Goal: Communication & Community: Answer question/provide support

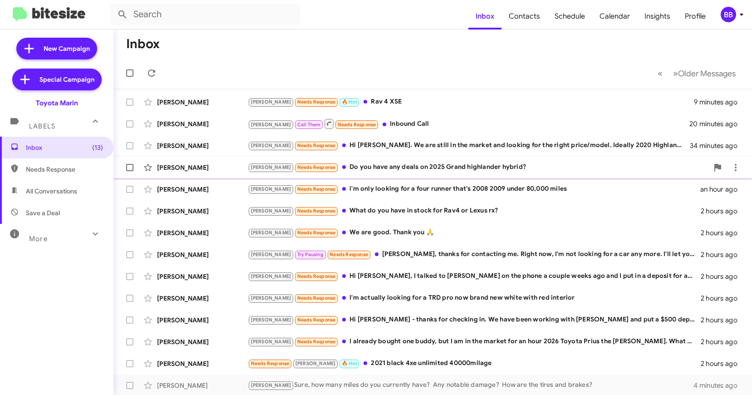
scroll to position [132, 0]
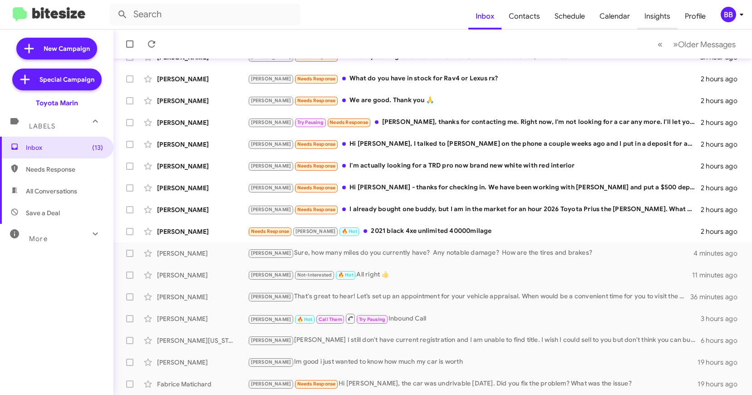
click at [665, 20] on span "Insights" at bounding box center [657, 16] width 40 height 26
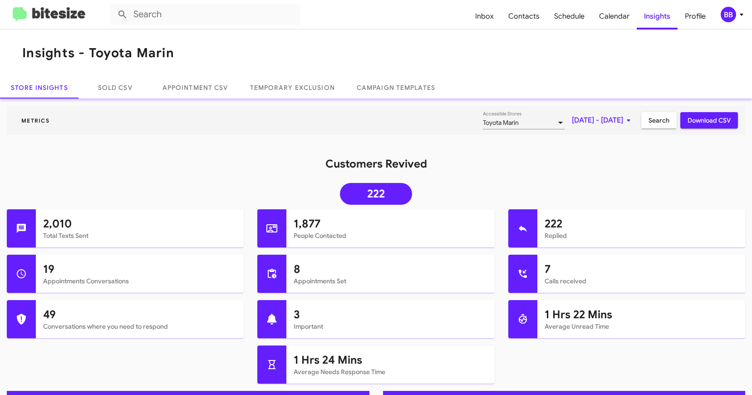
click at [738, 22] on span "BB" at bounding box center [733, 14] width 27 height 15
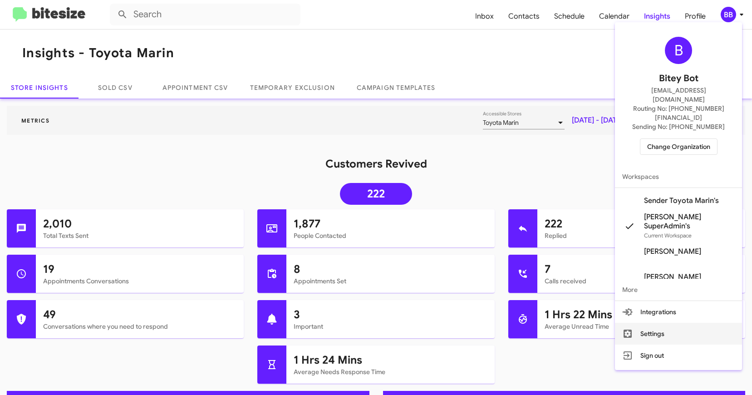
click at [665, 323] on button "Settings" at bounding box center [678, 334] width 127 height 22
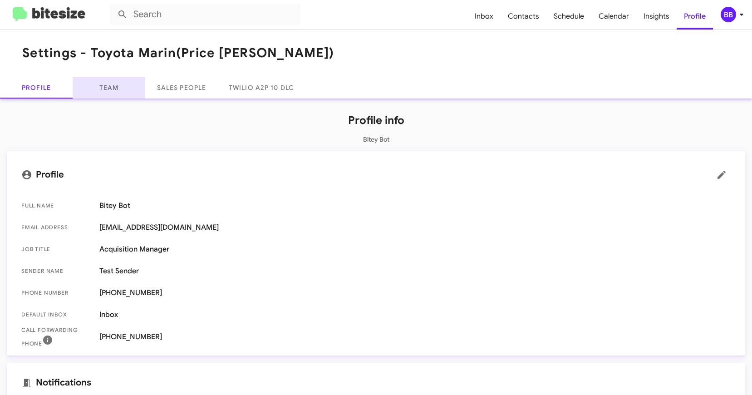
click at [118, 88] on link "Team" at bounding box center [109, 88] width 73 height 22
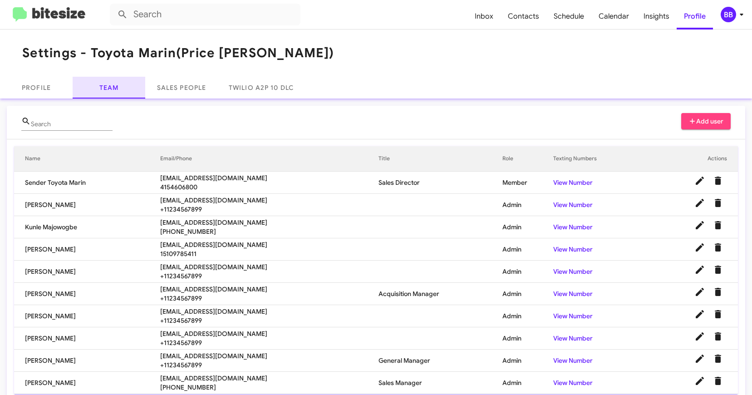
scroll to position [37, 0]
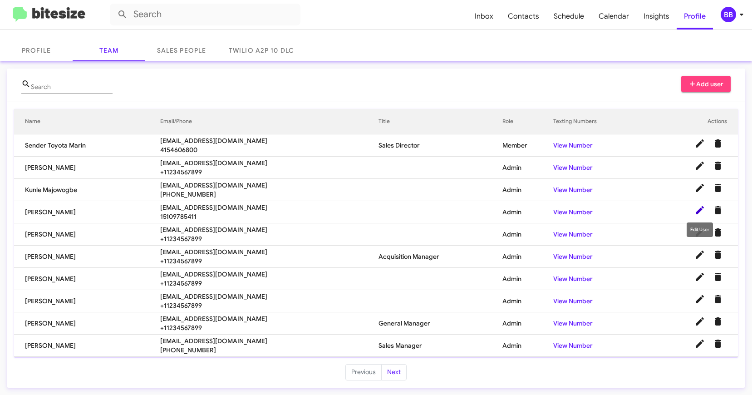
click at [699, 208] on icon at bounding box center [700, 210] width 11 height 11
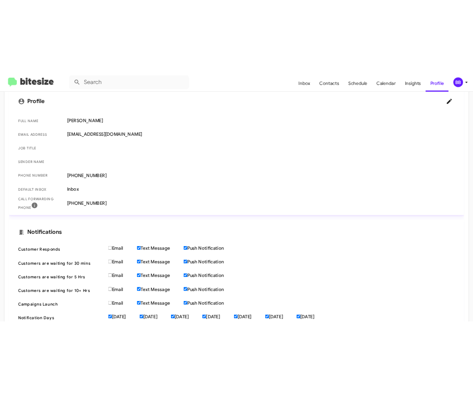
scroll to position [217, 0]
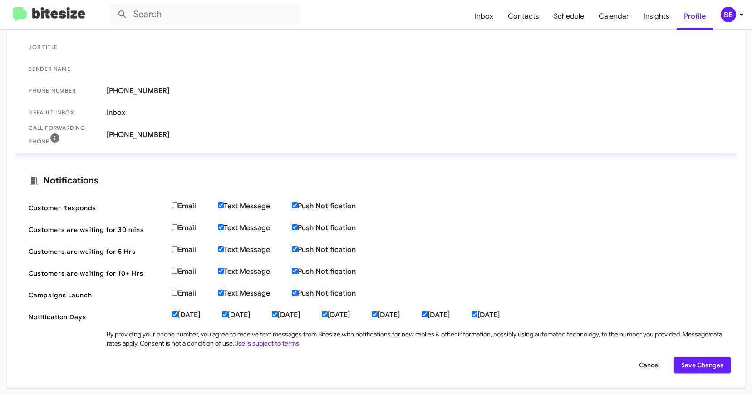
drag, startPoint x: 116, startPoint y: 89, endPoint x: 177, endPoint y: 90, distance: 61.7
click at [177, 90] on span "[PHONE_NUMBER]" at bounding box center [415, 90] width 617 height 9
copy span "[PHONE_NUMBER]"
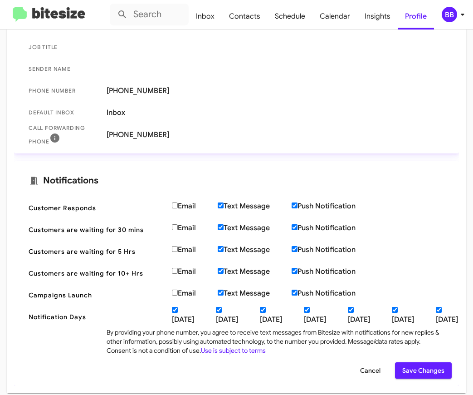
click at [67, 7] on img at bounding box center [49, 14] width 73 height 15
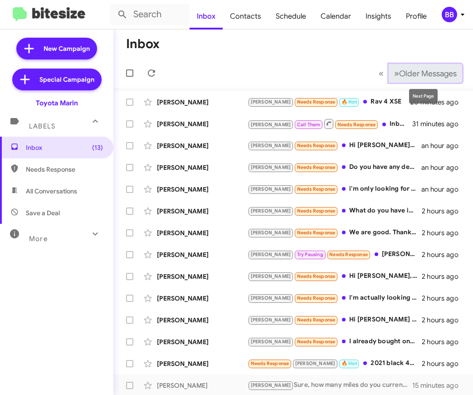
click at [403, 76] on span "Older Messages" at bounding box center [428, 74] width 58 height 10
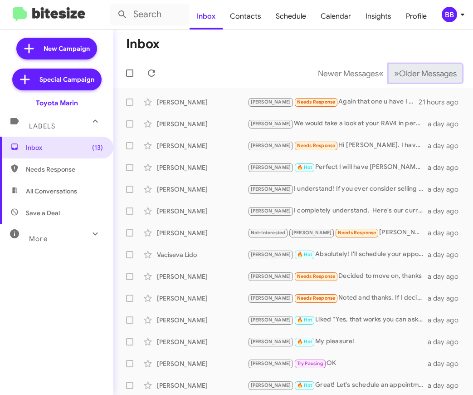
click at [403, 76] on span "Older Messages" at bounding box center [428, 74] width 58 height 10
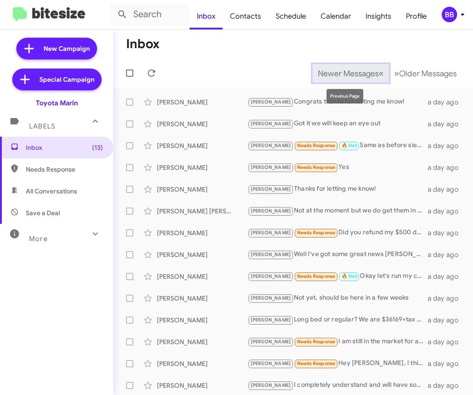
click at [359, 70] on span "Newer Messages" at bounding box center [348, 74] width 61 height 10
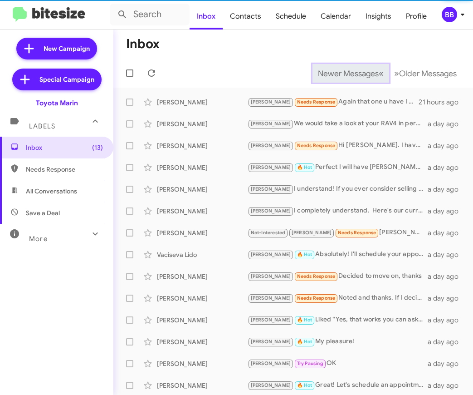
click at [359, 70] on span "Newer Messages" at bounding box center [348, 74] width 61 height 10
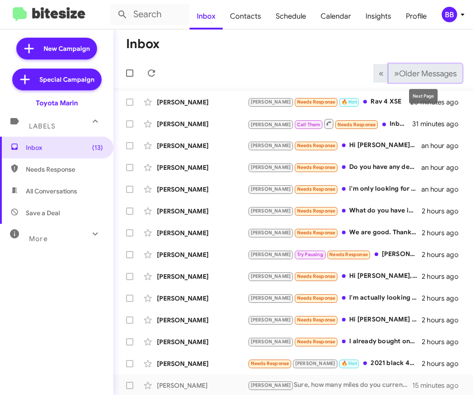
click at [409, 72] on span "Older Messages" at bounding box center [428, 74] width 58 height 10
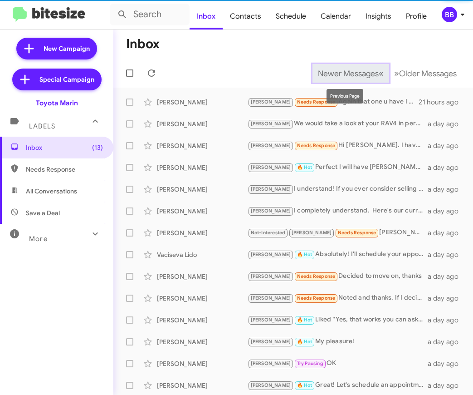
click at [370, 72] on span "Newer Messages" at bounding box center [348, 74] width 61 height 10
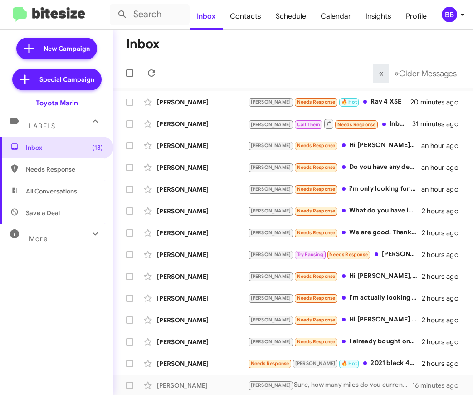
click at [289, 54] on mat-toolbar-row "Inbox" at bounding box center [293, 44] width 360 height 29
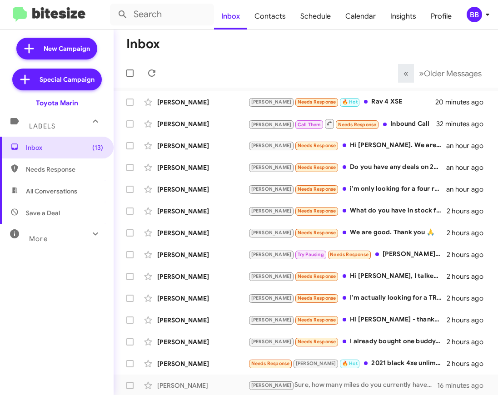
click at [224, 74] on mat-toolbar-row "« Previous » Next Older Messages" at bounding box center [305, 73] width 384 height 29
click at [279, 44] on mat-toolbar-row "Inbox" at bounding box center [305, 44] width 384 height 29
click at [455, 75] on span "Older Messages" at bounding box center [453, 74] width 58 height 10
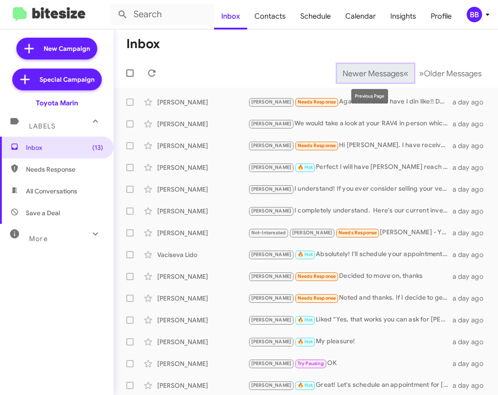
click at [371, 69] on span "Newer Messages" at bounding box center [372, 74] width 61 height 10
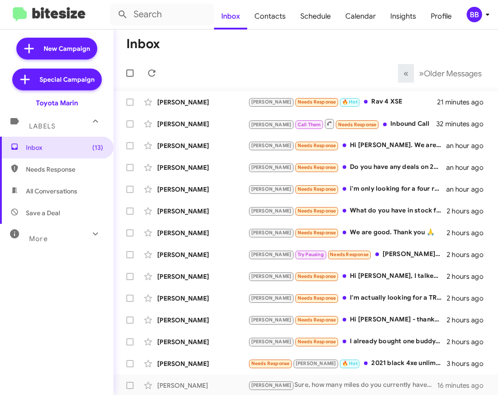
click at [272, 65] on mat-toolbar-row "« Previous » Next Older Messages" at bounding box center [305, 73] width 384 height 29
click at [438, 76] on span "Older Messages" at bounding box center [453, 74] width 58 height 10
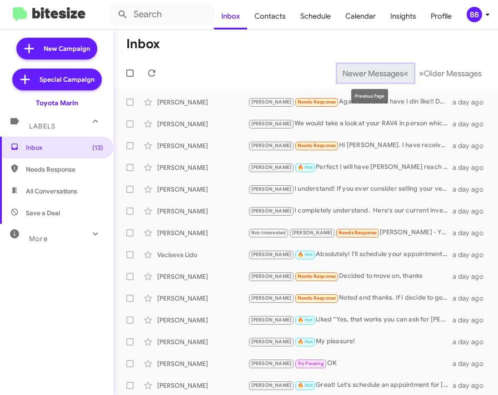
click at [391, 72] on span "Newer Messages" at bounding box center [372, 74] width 61 height 10
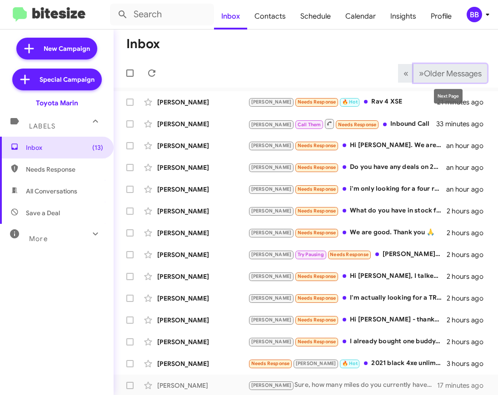
click at [431, 77] on span "Older Messages" at bounding box center [453, 74] width 58 height 10
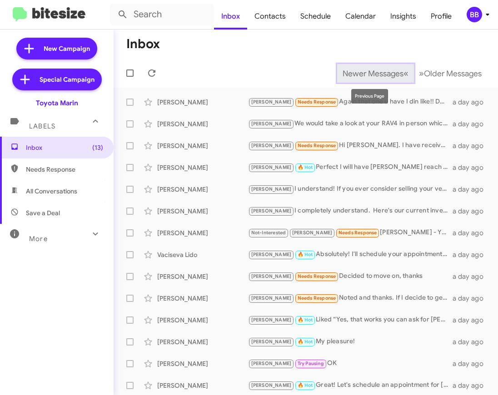
click at [390, 73] on span "Newer Messages" at bounding box center [372, 74] width 61 height 10
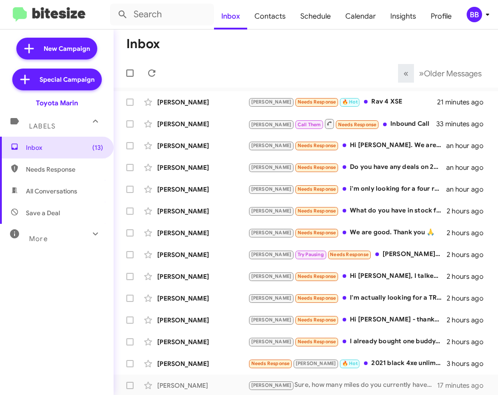
click at [330, 68] on mat-toolbar-row "« Previous » Next Older Messages" at bounding box center [305, 73] width 384 height 29
click at [324, 69] on mat-toolbar-row "« Previous » Next Older Messages" at bounding box center [305, 73] width 384 height 29
click at [237, 78] on mat-toolbar-row "« Previous » Next Older Messages" at bounding box center [305, 73] width 384 height 29
click at [59, 234] on div "More" at bounding box center [47, 235] width 81 height 17
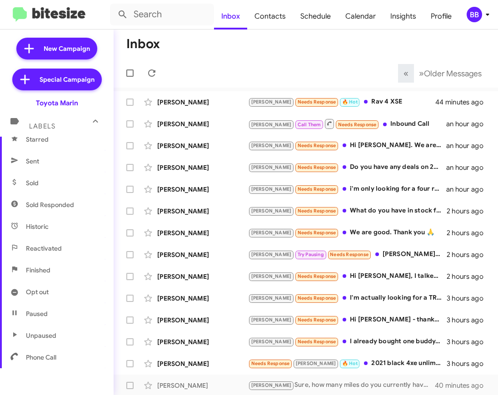
scroll to position [192, 0]
click at [62, 199] on span "Sold Responded" at bounding box center [50, 202] width 48 height 9
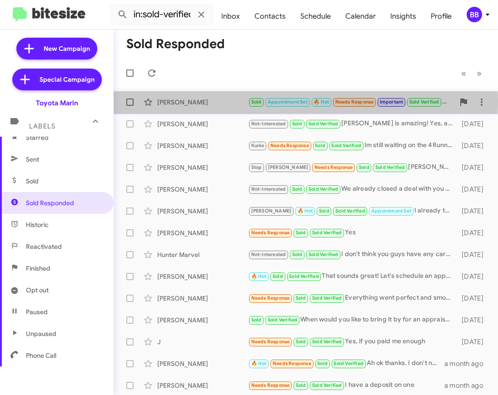
click at [201, 102] on div "[PERSON_NAME]" at bounding box center [202, 102] width 91 height 9
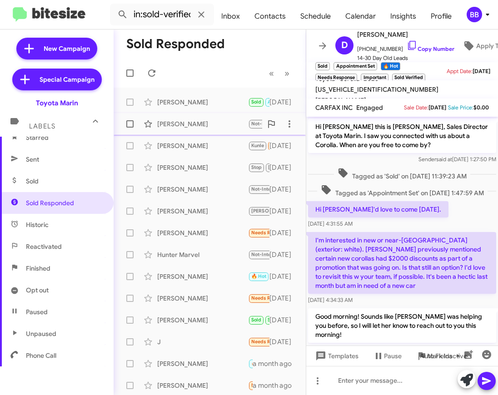
click at [200, 122] on div "[PERSON_NAME]" at bounding box center [202, 123] width 91 height 9
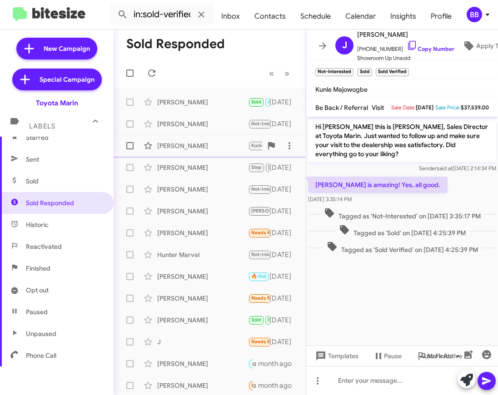
click at [175, 148] on div "[PERSON_NAME]" at bounding box center [202, 145] width 91 height 9
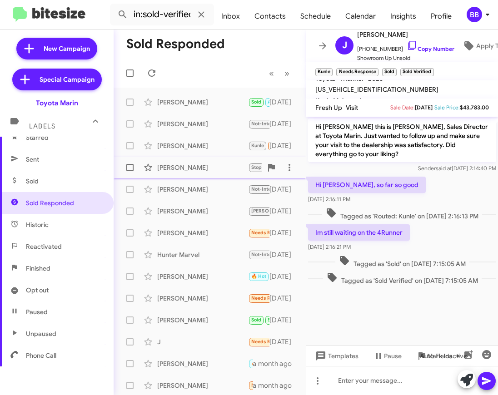
click at [198, 163] on div "[PERSON_NAME]" at bounding box center [202, 167] width 91 height 9
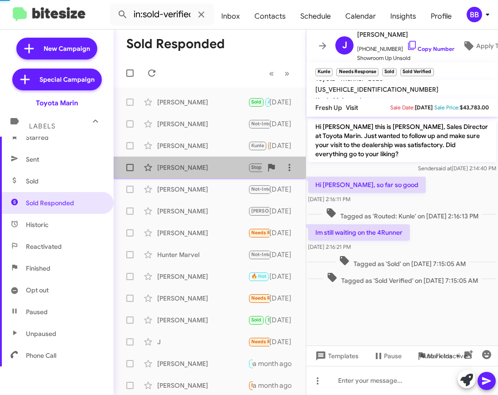
click at [198, 163] on div "[PERSON_NAME]" at bounding box center [202, 167] width 91 height 9
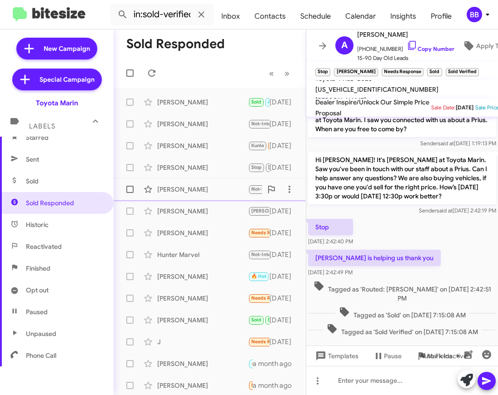
click at [203, 190] on div "[PERSON_NAME]" at bounding box center [202, 189] width 91 height 9
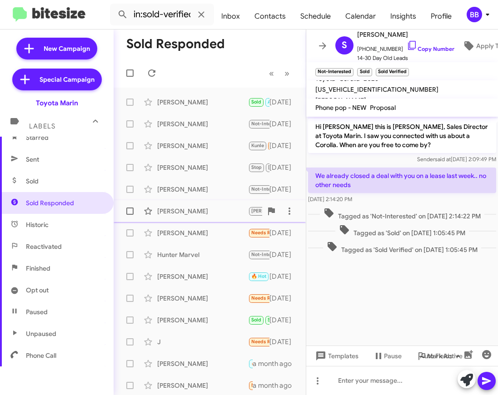
click at [207, 212] on div "[PERSON_NAME]" at bounding box center [202, 211] width 91 height 9
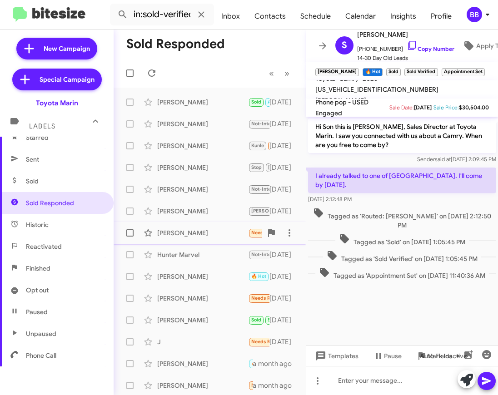
click at [211, 230] on div "[PERSON_NAME]" at bounding box center [202, 232] width 91 height 9
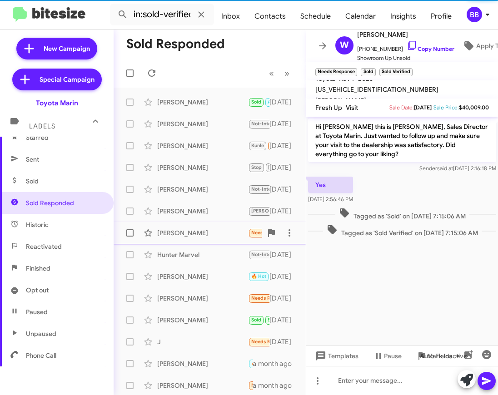
scroll to position [1, 0]
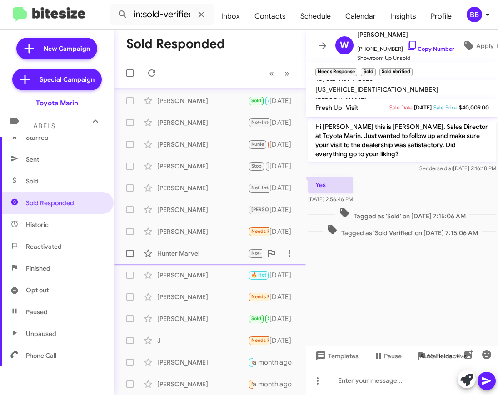
click at [212, 252] on div "Hunter Marvel" at bounding box center [202, 253] width 91 height 9
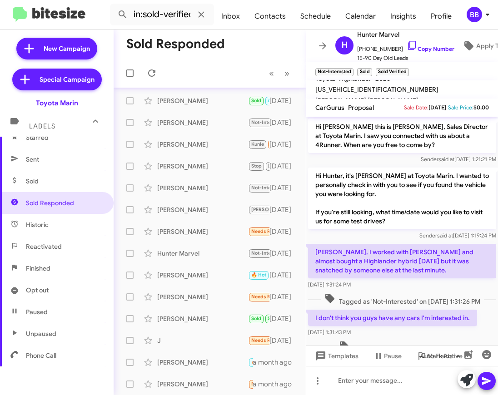
scroll to position [43, 0]
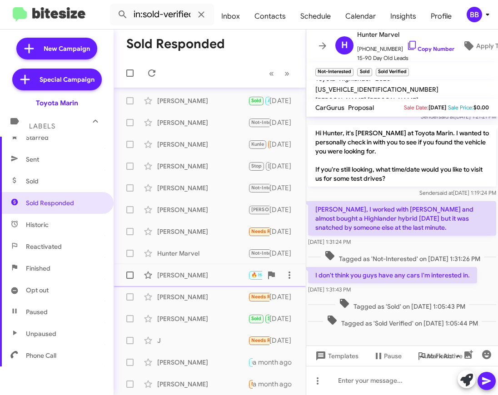
click at [197, 269] on div "[PERSON_NAME] 🔥 Hot Sold Sold Verified That sounds great! Let's schedule an app…" at bounding box center [209, 275] width 177 height 18
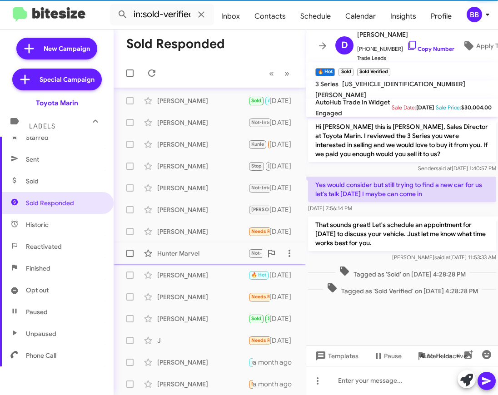
click at [196, 251] on div "Hunter Marvel" at bounding box center [202, 253] width 91 height 9
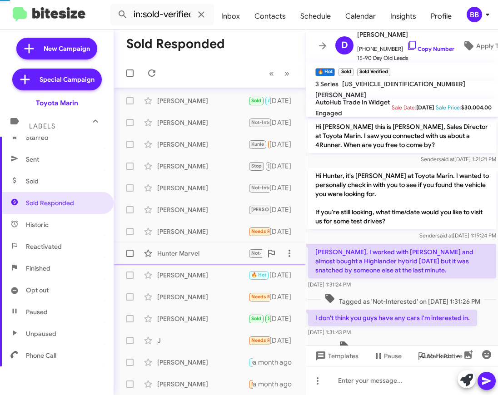
scroll to position [43, 0]
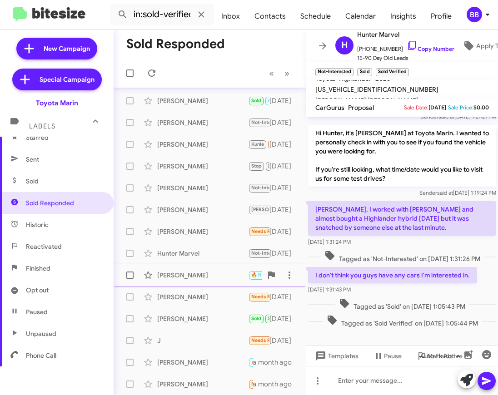
click at [200, 285] on span "[PERSON_NAME] 🔥 Hot Sold Sold Verified That sounds great! Let's schedule an app…" at bounding box center [209, 275] width 192 height 22
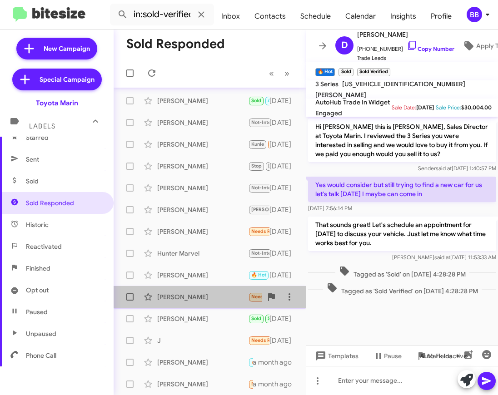
click at [202, 299] on div "[PERSON_NAME]" at bounding box center [202, 296] width 91 height 9
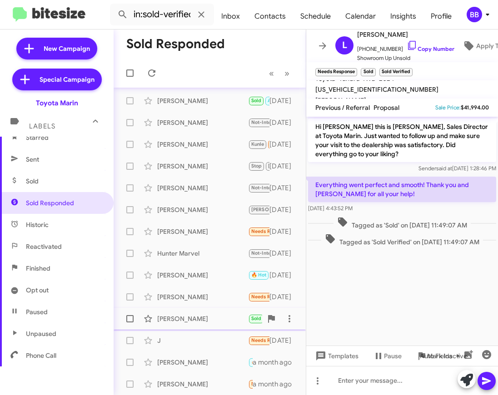
click at [198, 319] on div "[PERSON_NAME]" at bounding box center [202, 318] width 91 height 9
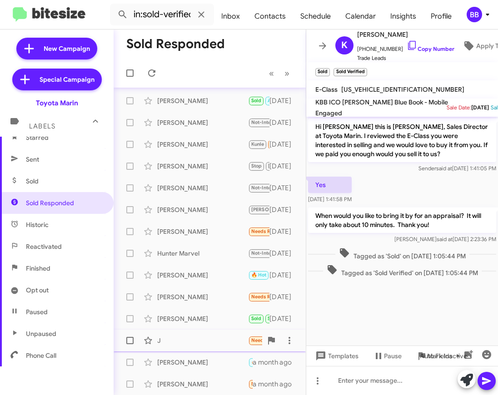
click at [204, 345] on div "J Needs Response Sold Sold Verified Yes, if you paid me enough [DATE]" at bounding box center [209, 340] width 177 height 18
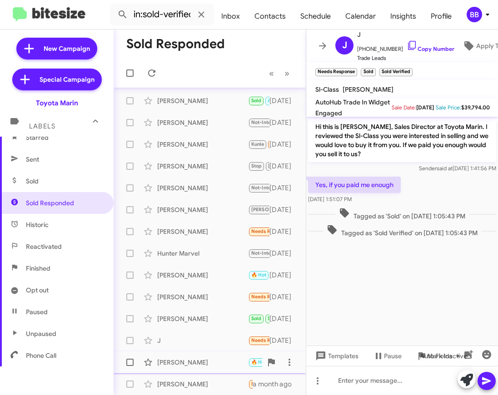
click at [204, 366] on div "[PERSON_NAME]" at bounding box center [202, 362] width 91 height 9
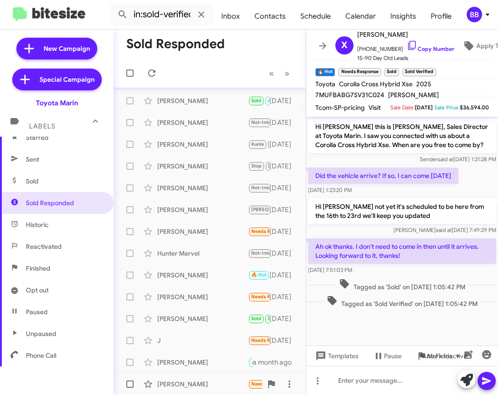
click at [187, 379] on div "[PERSON_NAME] Needs Response Sold Sold Verified I have a deposit on one a month…" at bounding box center [209, 384] width 177 height 18
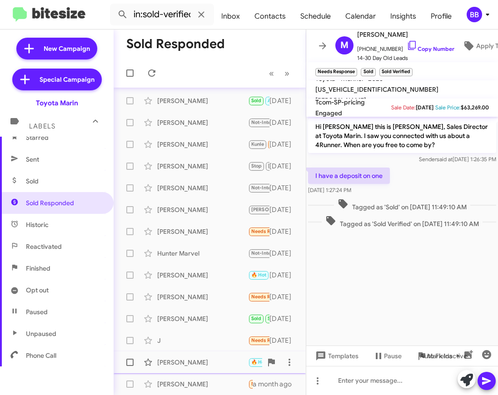
click at [190, 363] on div "[PERSON_NAME]" at bounding box center [202, 362] width 91 height 9
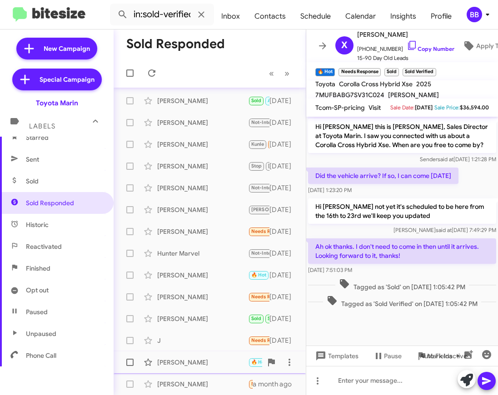
click at [187, 365] on div "[PERSON_NAME]" at bounding box center [202, 362] width 91 height 9
click at [187, 340] on div "J" at bounding box center [202, 340] width 91 height 9
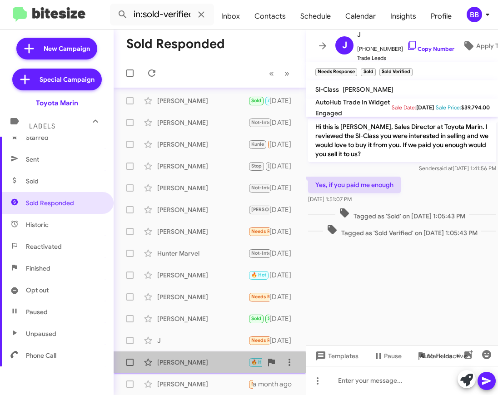
click at [189, 363] on div "[PERSON_NAME]" at bounding box center [202, 362] width 91 height 9
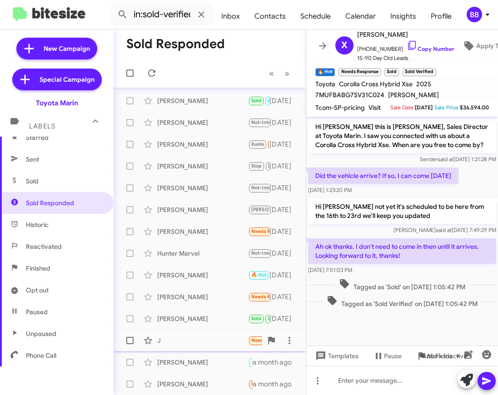
click at [193, 335] on div "J Needs Response Sold Sold Verified Yes, if you paid me enough [DATE]" at bounding box center [209, 340] width 177 height 18
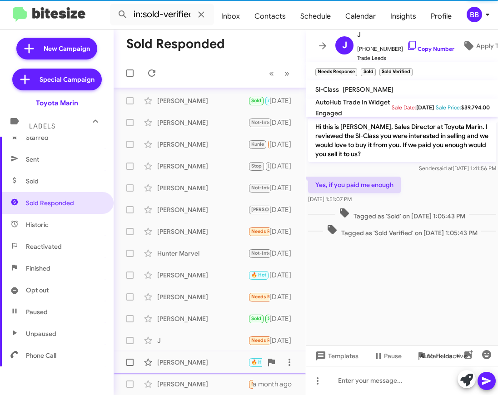
click at [197, 369] on div "[PERSON_NAME] 🔥 Hot Needs Response Sold Sold Verified Ah ok thanks. I don't nee…" at bounding box center [209, 362] width 177 height 18
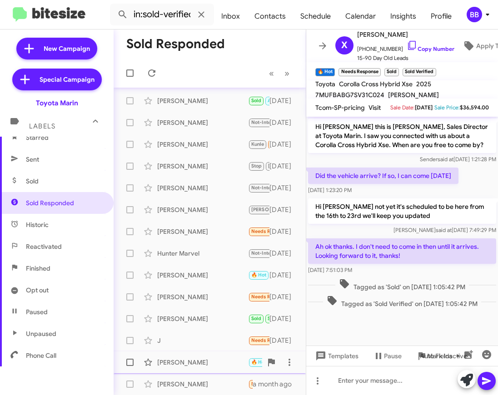
click at [182, 365] on div "[PERSON_NAME]" at bounding box center [202, 362] width 91 height 9
click at [183, 319] on div "[PERSON_NAME]" at bounding box center [202, 318] width 91 height 9
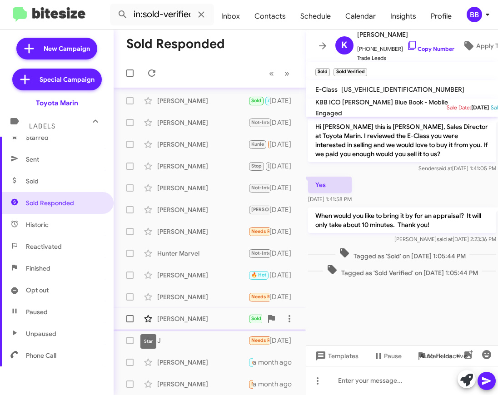
click at [146, 320] on icon at bounding box center [148, 318] width 8 height 7
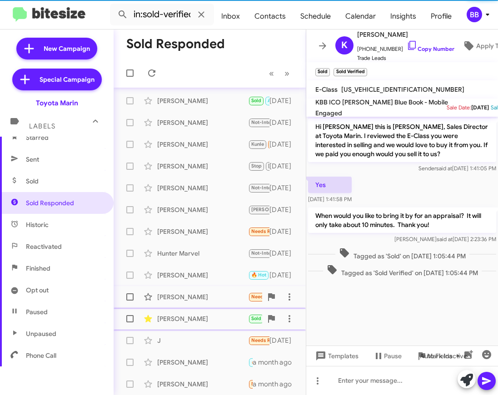
click at [188, 299] on div "[PERSON_NAME]" at bounding box center [202, 296] width 91 height 9
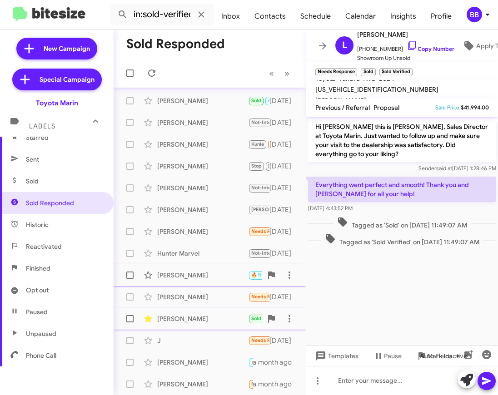
click at [194, 276] on div "[PERSON_NAME]" at bounding box center [202, 275] width 91 height 9
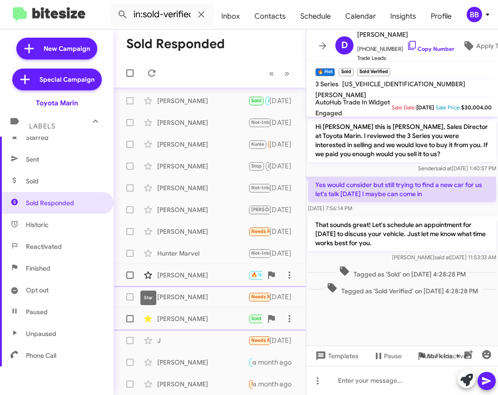
click at [149, 276] on icon at bounding box center [148, 274] width 8 height 7
click at [214, 251] on div "Hunter Marvel" at bounding box center [202, 253] width 91 height 9
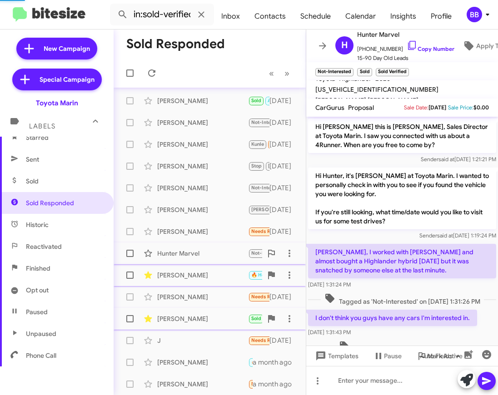
scroll to position [43, 0]
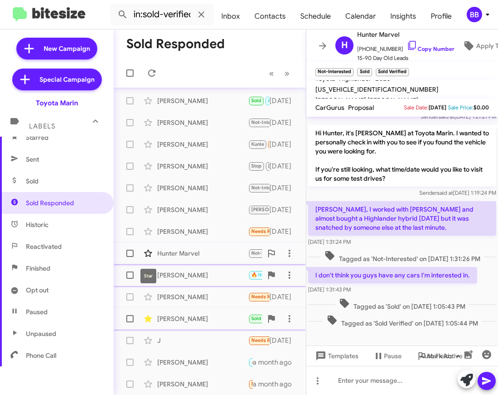
click at [154, 251] on span at bounding box center [148, 253] width 18 height 11
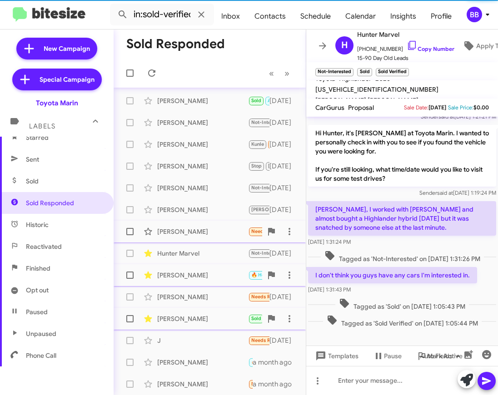
click at [199, 235] on div "[PERSON_NAME]" at bounding box center [202, 231] width 91 height 9
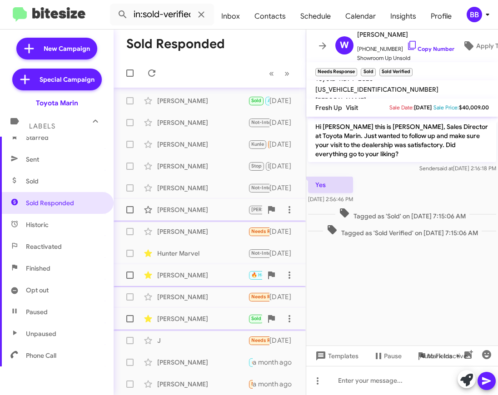
click at [177, 211] on div "[PERSON_NAME]" at bounding box center [202, 209] width 91 height 9
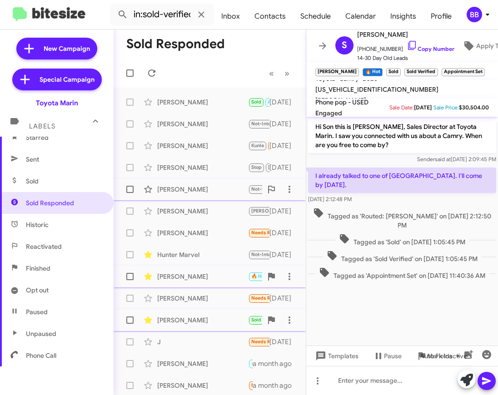
click at [171, 197] on div "[PERSON_NAME] Not-Interested Sold Sold Verified We already closed a deal with y…" at bounding box center [209, 189] width 177 height 18
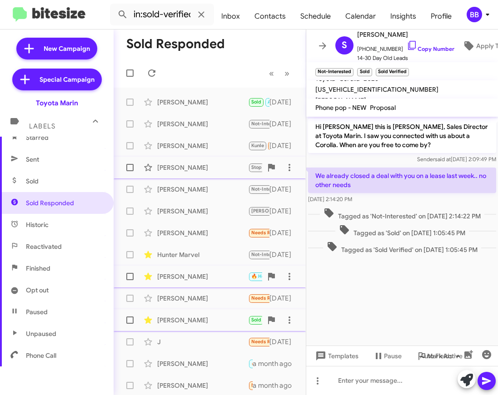
click at [173, 167] on div "[PERSON_NAME]" at bounding box center [202, 167] width 91 height 9
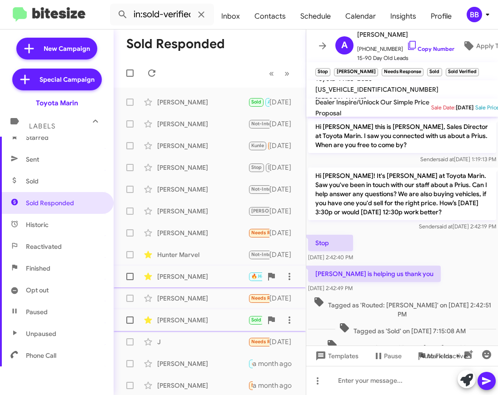
scroll to position [16, 0]
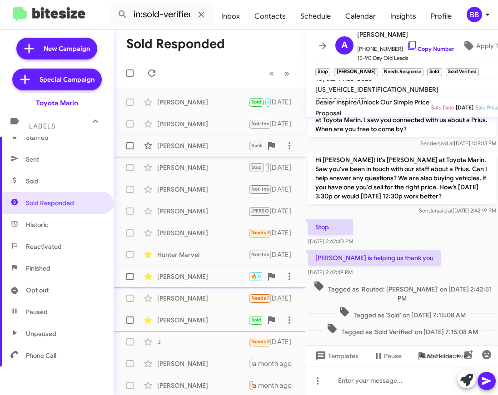
click at [197, 152] on div "[PERSON_NAME] [PERSON_NAME] Needs Response Sold Sold Verified Im still waiting …" at bounding box center [209, 146] width 177 height 18
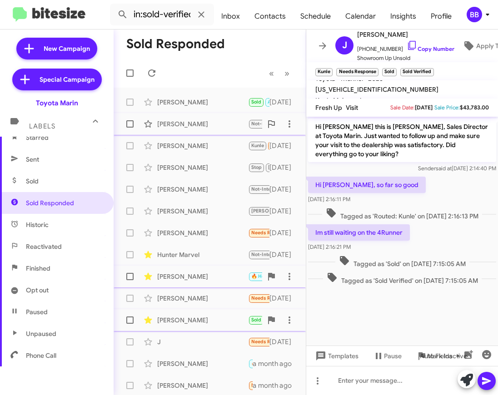
click at [180, 133] on div "[PERSON_NAME] Not-Interested Sold Sold Verified [PERSON_NAME] is amazing! Yes, …" at bounding box center [209, 124] width 177 height 18
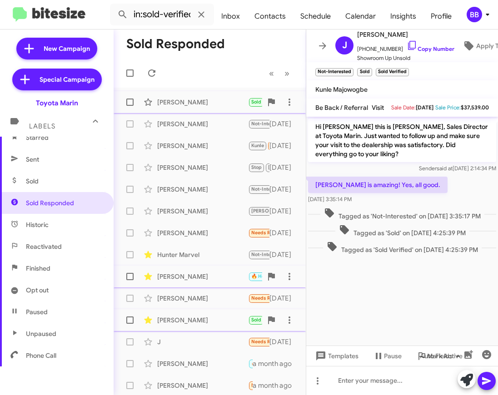
click at [188, 102] on div "[PERSON_NAME]" at bounding box center [202, 102] width 91 height 9
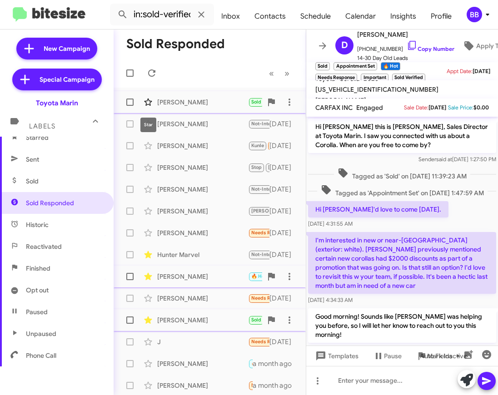
click at [149, 100] on icon at bounding box center [148, 102] width 11 height 11
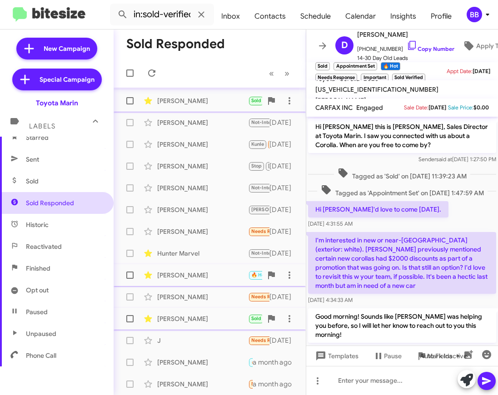
click at [52, 205] on span "Sold Responded" at bounding box center [50, 202] width 48 height 9
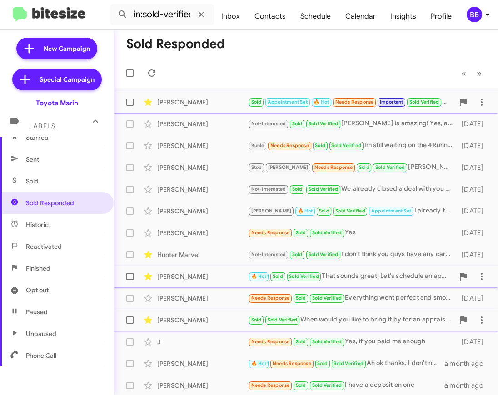
click at [217, 100] on div "[PERSON_NAME]" at bounding box center [202, 102] width 91 height 9
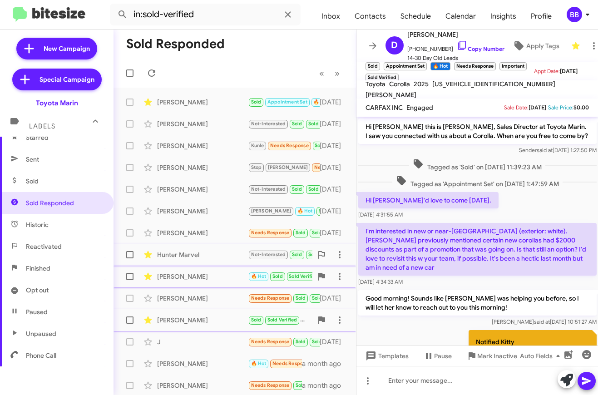
scroll to position [1, 0]
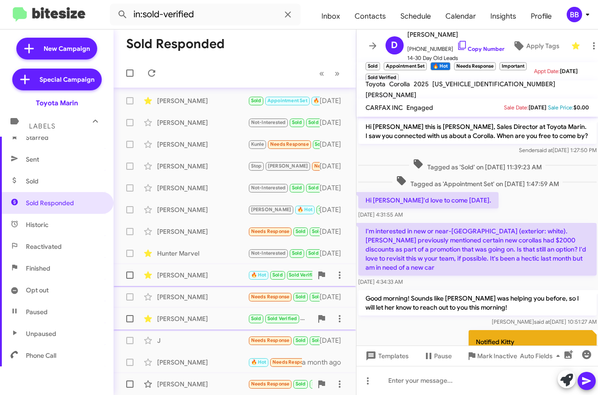
click at [180, 390] on div "[PERSON_NAME] Needs Response Sold Sold Verified I have a deposit on one a month…" at bounding box center [235, 384] width 228 height 18
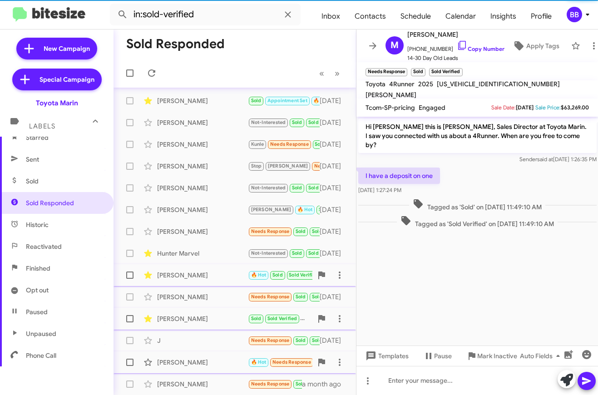
click at [181, 367] on div "[PERSON_NAME] 🔥 Hot Needs Response Sold Sold Verified Ah ok thanks. I don't nee…" at bounding box center [235, 362] width 228 height 18
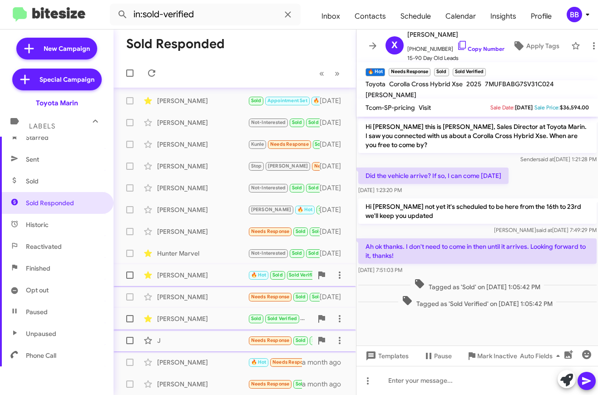
click at [198, 342] on div "J" at bounding box center [202, 340] width 91 height 9
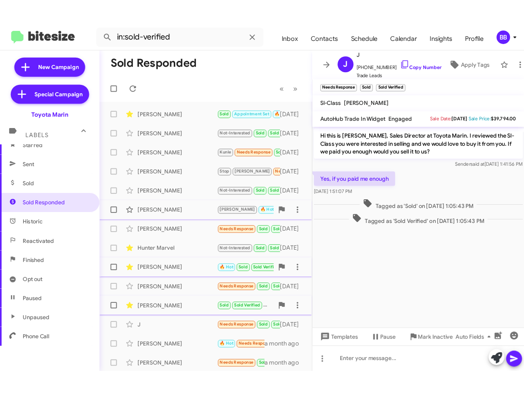
scroll to position [1, 0]
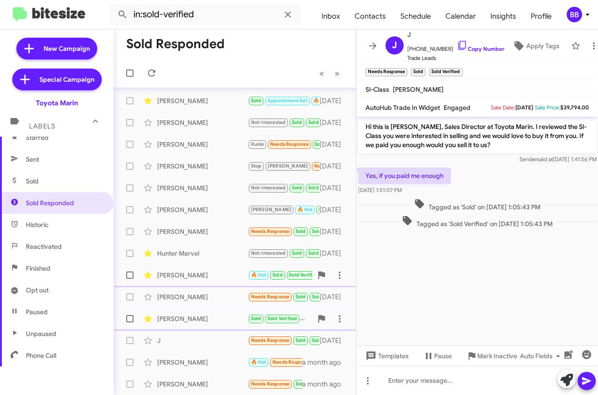
click at [56, 177] on span "Sold" at bounding box center [56, 181] width 113 height 22
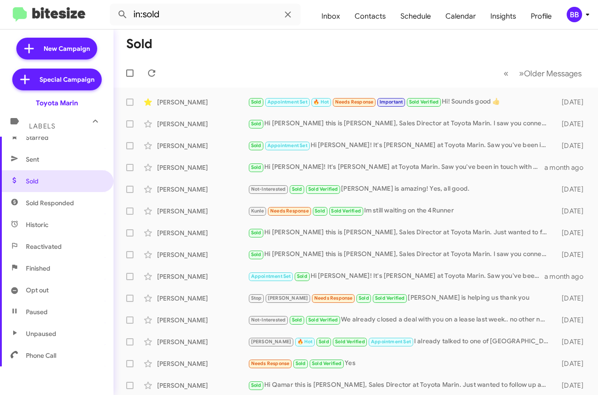
click at [62, 202] on span "Sold Responded" at bounding box center [50, 202] width 48 height 9
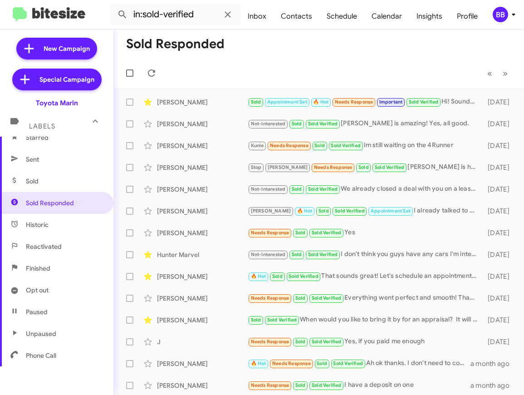
click at [57, 186] on span "Sold" at bounding box center [56, 181] width 113 height 22
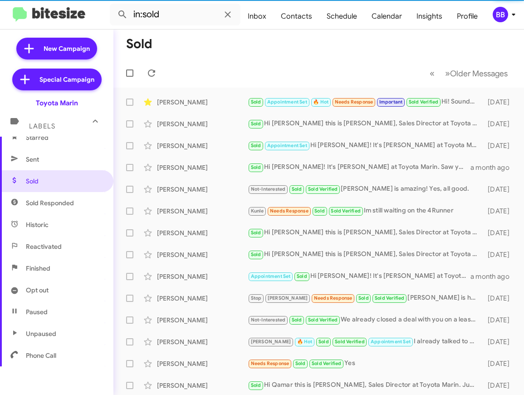
click at [60, 203] on span "Sold Responded" at bounding box center [50, 202] width 48 height 9
type input "in:sold-verified"
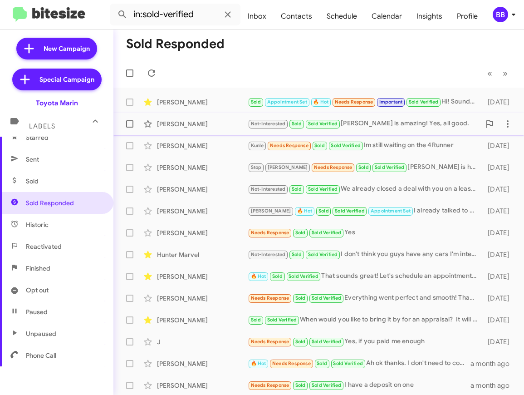
click at [213, 121] on div "[PERSON_NAME]" at bounding box center [202, 123] width 91 height 9
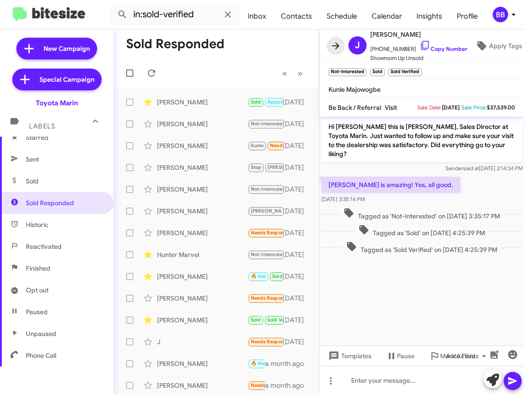
click at [333, 49] on icon at bounding box center [335, 45] width 11 height 11
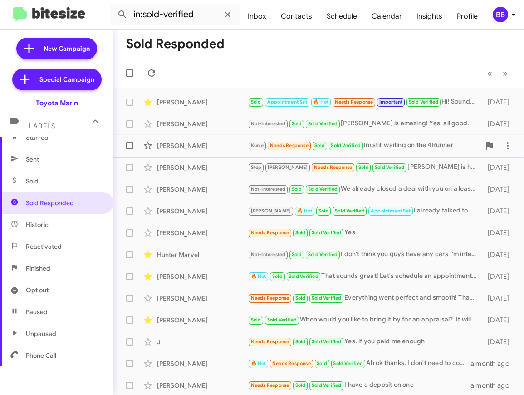
click at [207, 152] on div "[PERSON_NAME] [PERSON_NAME] Needs Response Sold Sold Verified Im still waiting …" at bounding box center [319, 146] width 396 height 18
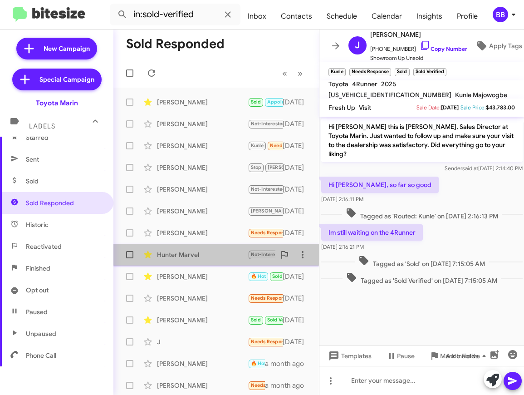
click at [190, 260] on div "Hunter Marvel Not-Interested Sold Sold Verified I don't think you guys have any…" at bounding box center [216, 255] width 191 height 18
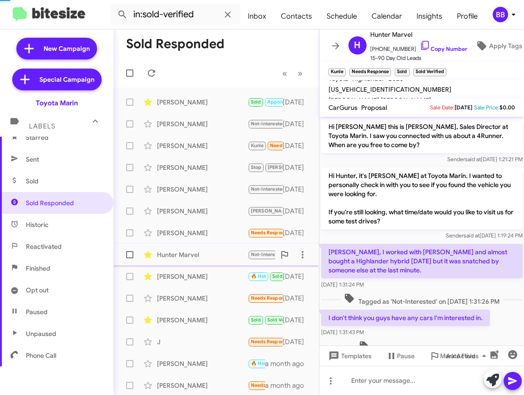
scroll to position [43, 0]
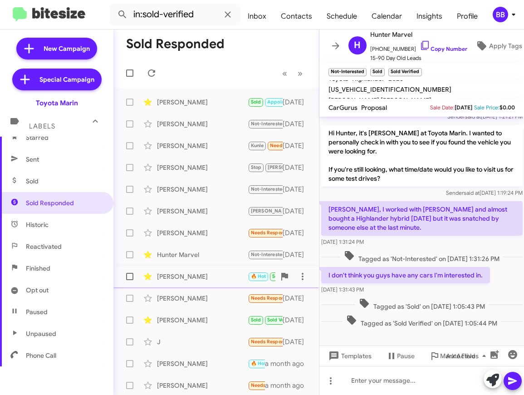
click at [192, 282] on div "[PERSON_NAME] 🔥 Hot Sold Sold Verified That sounds great! Let's schedule an app…" at bounding box center [216, 276] width 191 height 18
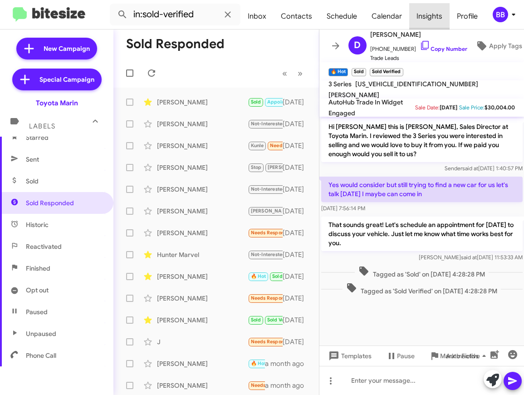
click at [434, 18] on span "Insights" at bounding box center [429, 16] width 40 height 26
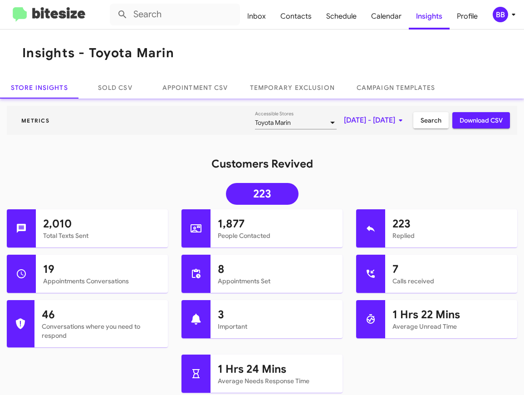
click at [344, 124] on span "[DATE] - [DATE]" at bounding box center [375, 120] width 62 height 16
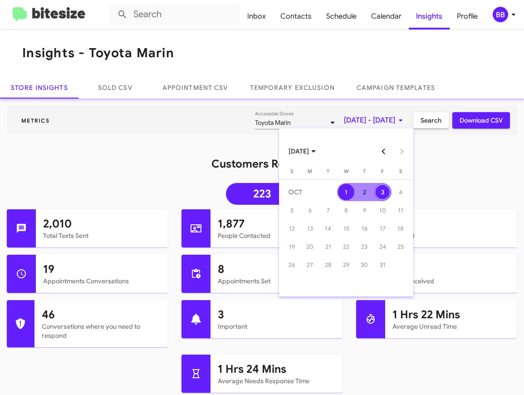
click at [386, 155] on button "Previous month" at bounding box center [384, 151] width 18 height 18
click at [305, 215] on div "1" at bounding box center [310, 210] width 16 height 16
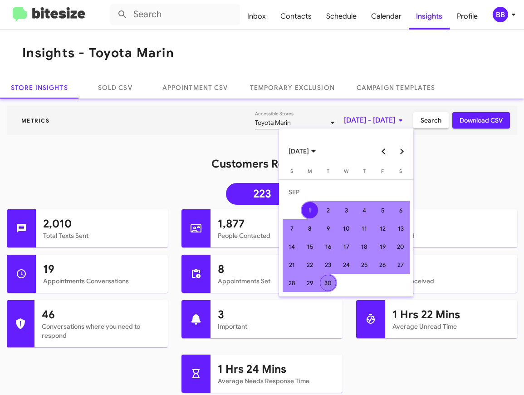
click at [332, 290] on td "30" at bounding box center [328, 283] width 18 height 18
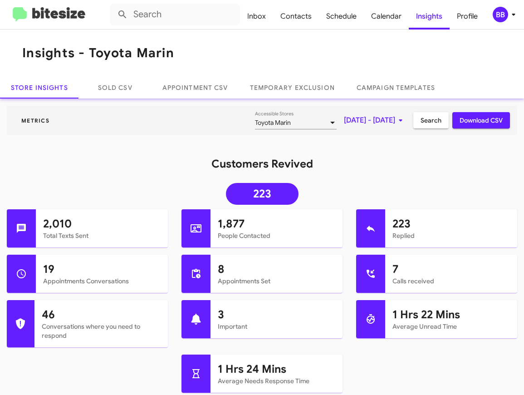
click at [427, 125] on span "Search" at bounding box center [431, 120] width 21 height 16
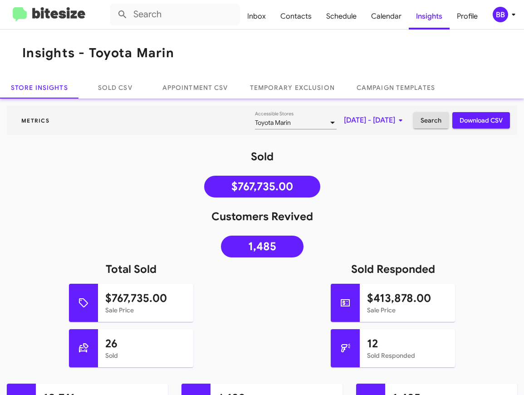
click at [51, 17] on img at bounding box center [49, 14] width 73 height 15
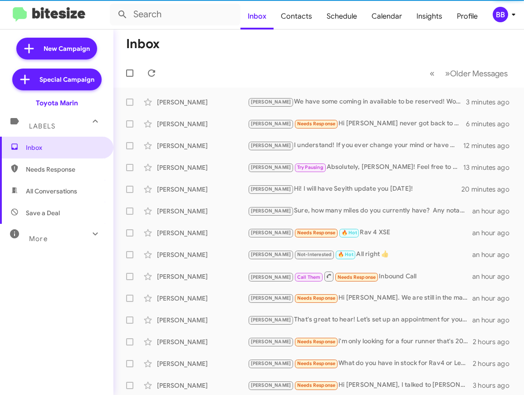
click at [50, 228] on div "More" at bounding box center [47, 235] width 81 height 17
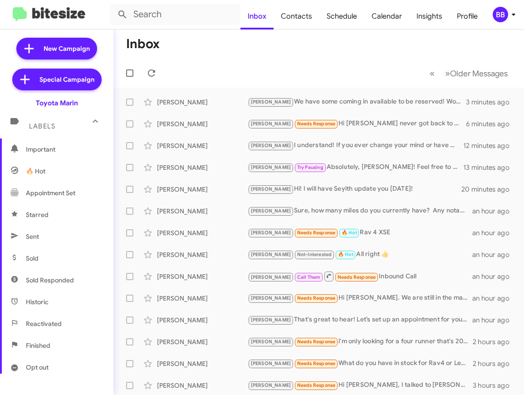
scroll to position [192, 0]
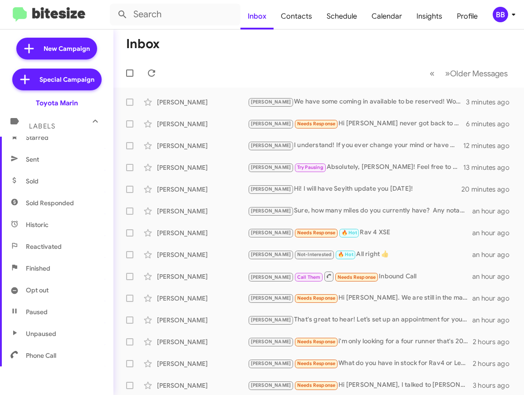
click at [53, 205] on span "Sold Responded" at bounding box center [50, 202] width 48 height 9
type input "in:sold-verified"
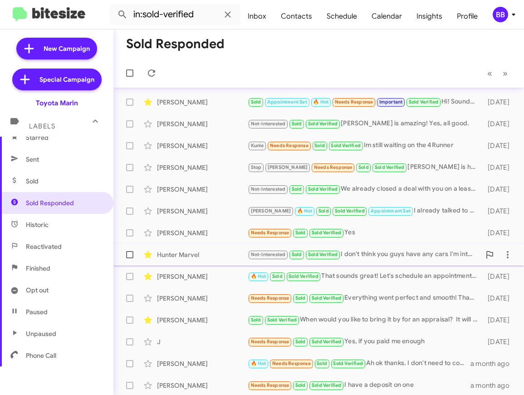
scroll to position [1, 0]
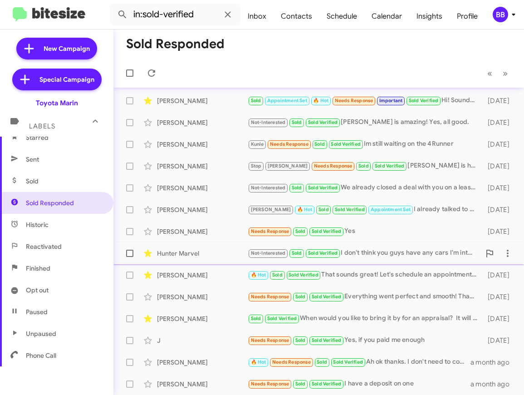
click at [211, 249] on div "Hunter Marvel" at bounding box center [202, 253] width 91 height 9
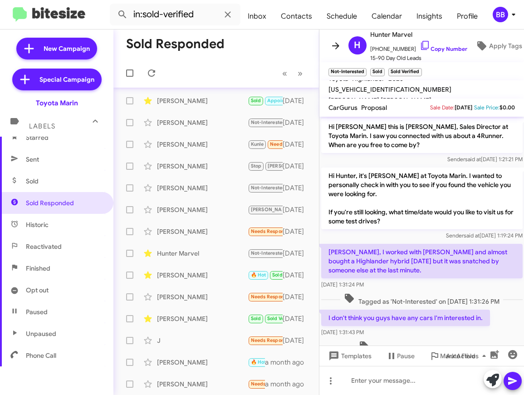
click at [335, 46] on icon at bounding box center [335, 45] width 11 height 11
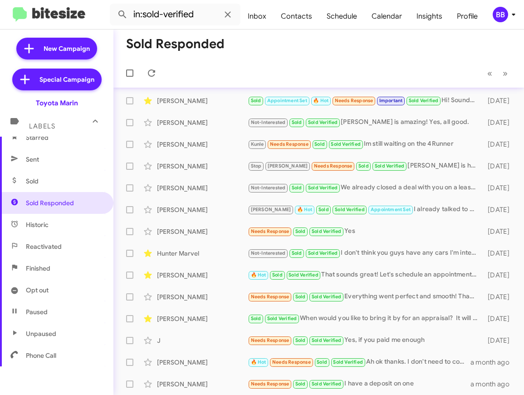
click at [267, 46] on mat-toolbar-row "Sold Responded" at bounding box center [318, 44] width 411 height 29
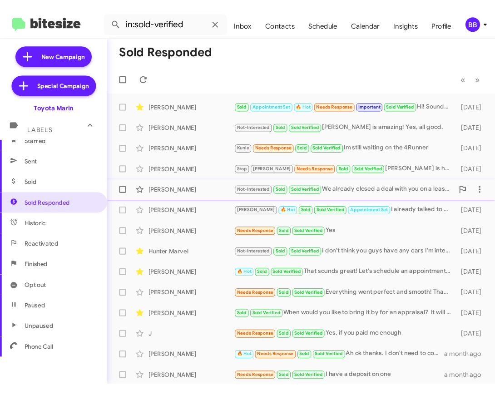
scroll to position [1, 0]
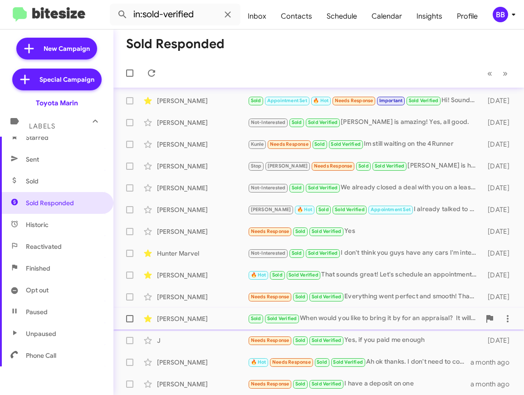
click at [207, 316] on div "[PERSON_NAME]" at bounding box center [202, 318] width 91 height 9
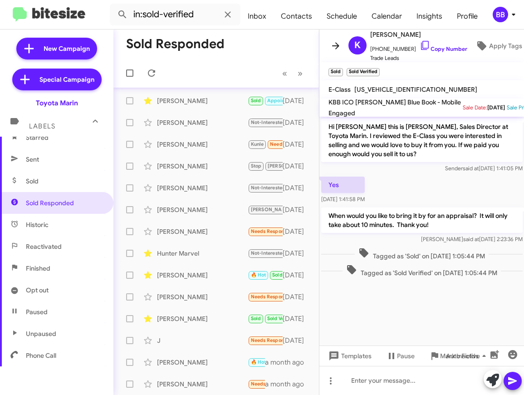
click at [336, 48] on icon at bounding box center [335, 45] width 7 height 7
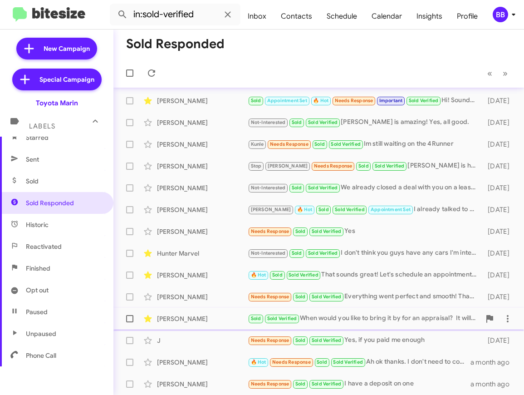
click at [207, 317] on div "[PERSON_NAME]" at bounding box center [202, 318] width 91 height 9
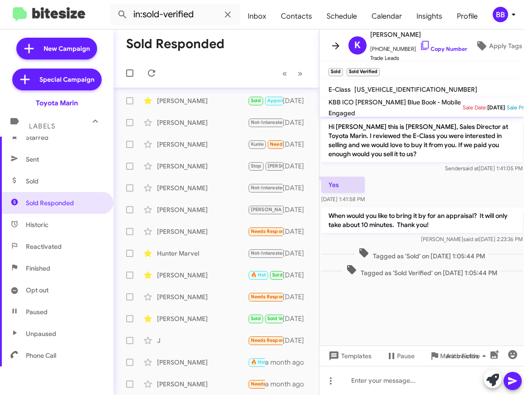
click at [335, 47] on icon at bounding box center [335, 45] width 11 height 11
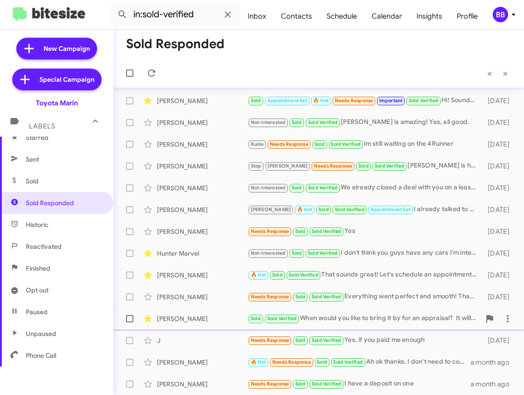
click at [214, 318] on div "[PERSON_NAME]" at bounding box center [202, 318] width 91 height 9
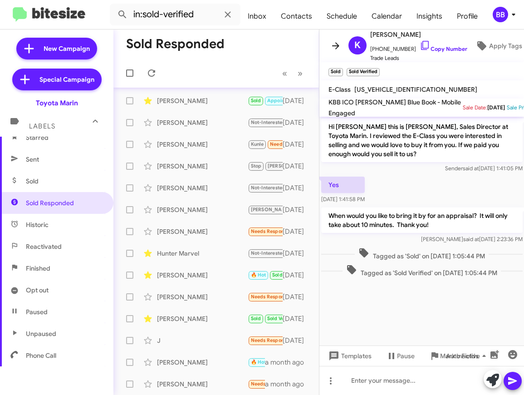
click at [340, 50] on icon at bounding box center [335, 45] width 11 height 11
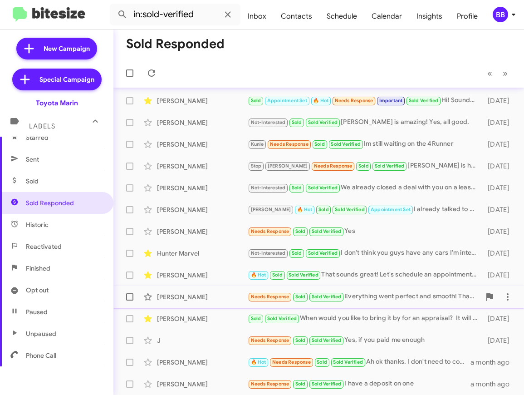
click at [208, 292] on div "[PERSON_NAME]" at bounding box center [202, 296] width 91 height 9
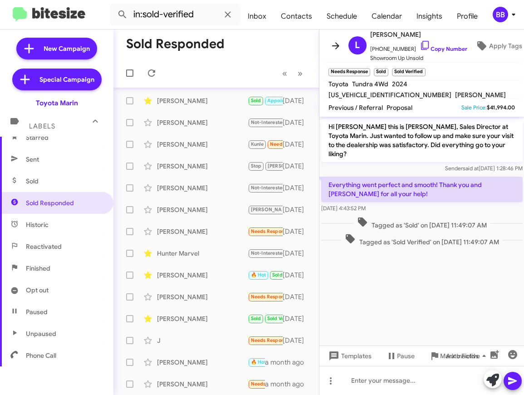
click at [337, 48] on icon at bounding box center [335, 45] width 11 height 11
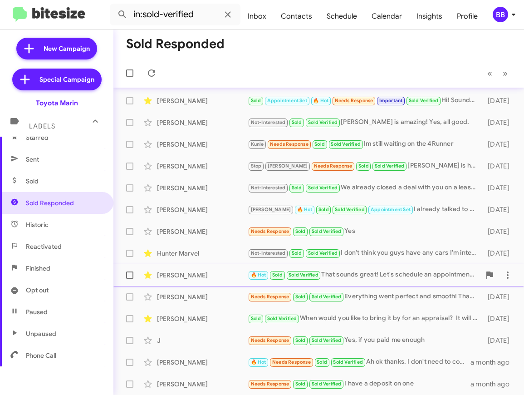
click at [206, 280] on div "[PERSON_NAME] 🔥 Hot Sold Sold Verified That sounds great! Let's schedule an app…" at bounding box center [319, 275] width 396 height 18
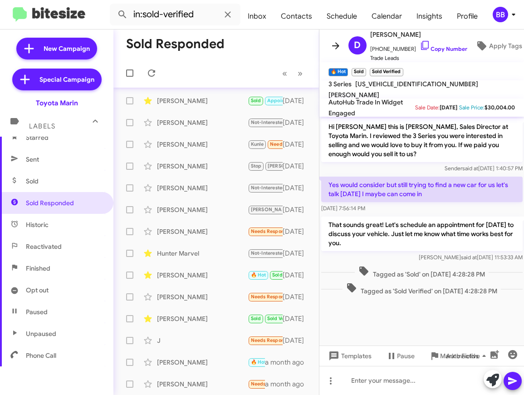
click at [335, 46] on icon at bounding box center [335, 45] width 11 height 11
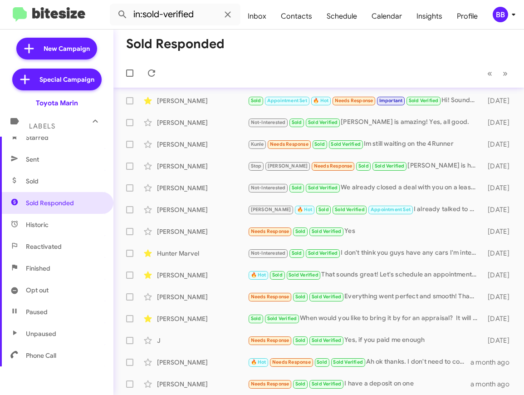
click at [62, 15] on img at bounding box center [49, 14] width 73 height 15
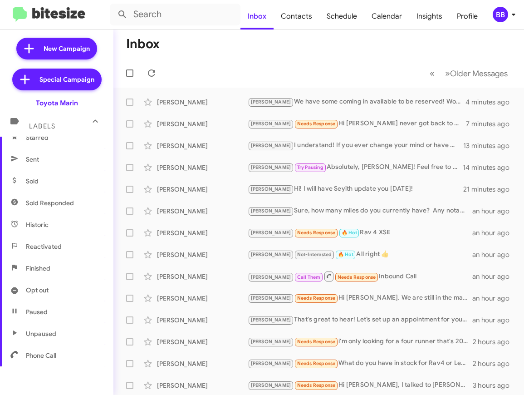
click at [142, 45] on h1 "Inbox" at bounding box center [143, 44] width 34 height 15
click at [146, 50] on h1 "Inbox" at bounding box center [143, 44] width 34 height 15
click at [143, 48] on h1 "Inbox" at bounding box center [143, 44] width 34 height 15
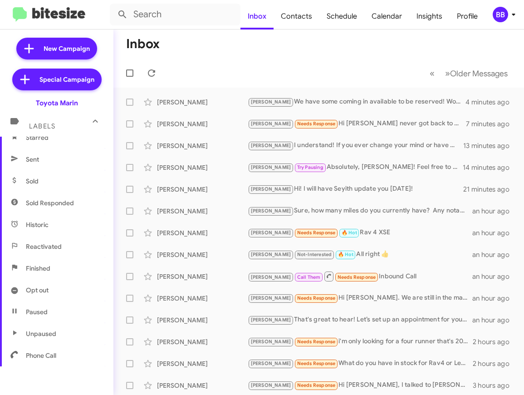
click at [143, 48] on h1 "Inbox" at bounding box center [143, 44] width 34 height 15
click at [155, 42] on h1 "Inbox" at bounding box center [143, 44] width 34 height 15
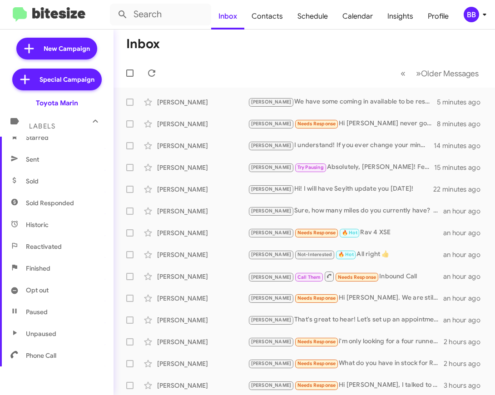
click at [148, 46] on h1 "Inbox" at bounding box center [143, 44] width 34 height 15
click at [143, 45] on h1 "Inbox" at bounding box center [143, 44] width 34 height 15
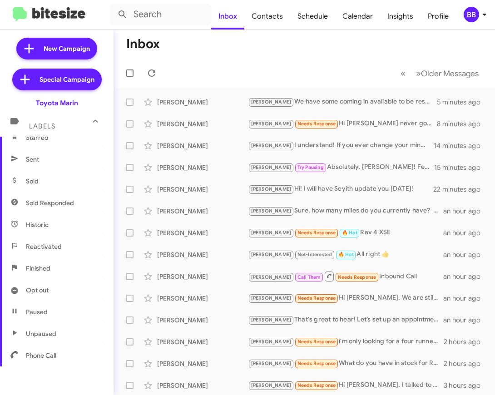
click at [143, 45] on h1 "Inbox" at bounding box center [143, 44] width 34 height 15
click at [131, 45] on h1 "Inbox" at bounding box center [143, 44] width 34 height 15
click at [153, 45] on h1 "Inbox" at bounding box center [143, 44] width 34 height 15
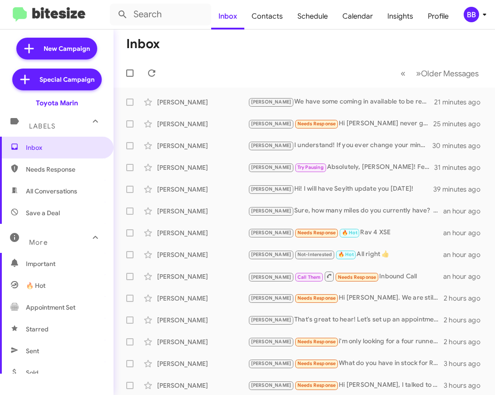
click at [59, 18] on img at bounding box center [49, 14] width 73 height 15
click at [408, 21] on span "Insights" at bounding box center [400, 16] width 40 height 26
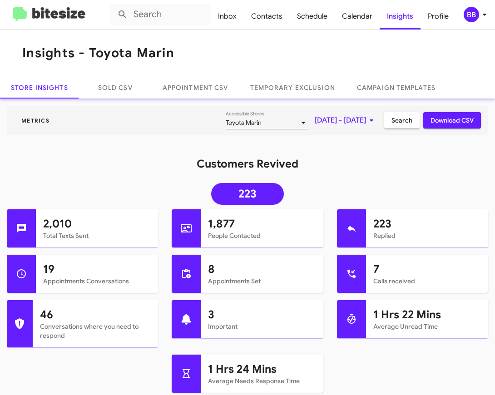
click at [62, 10] on img at bounding box center [49, 14] width 73 height 15
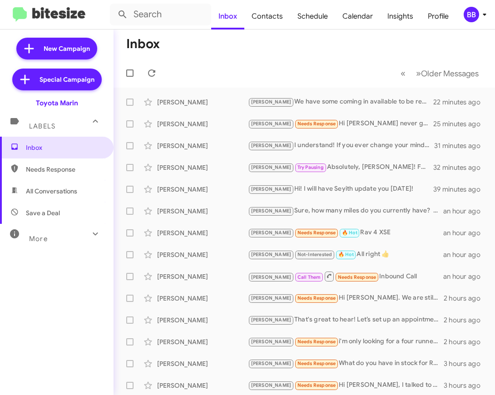
click at [471, 25] on mat-toolbar "Inbox Contacts Schedule Calendar Insights Profile BB" at bounding box center [247, 14] width 495 height 29
click at [477, 16] on div "BB" at bounding box center [470, 14] width 15 height 15
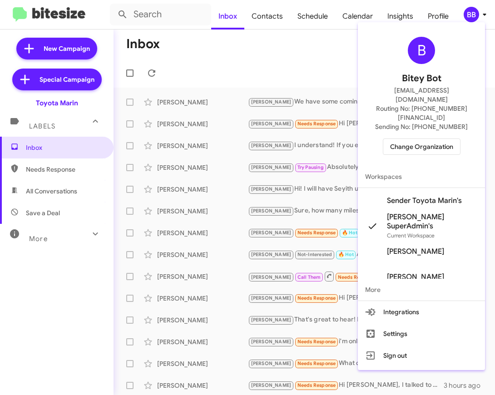
click at [291, 59] on div at bounding box center [247, 197] width 495 height 395
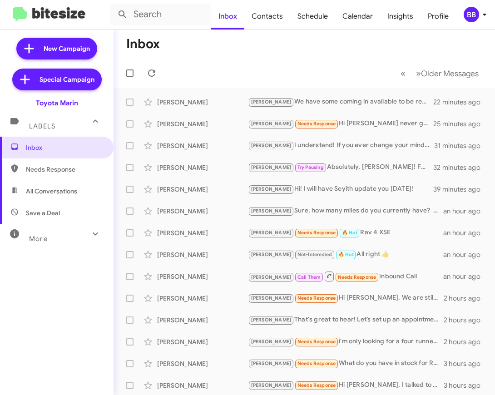
click at [62, 15] on img at bounding box center [49, 14] width 73 height 15
click at [187, 147] on div "[PERSON_NAME]" at bounding box center [202, 145] width 91 height 9
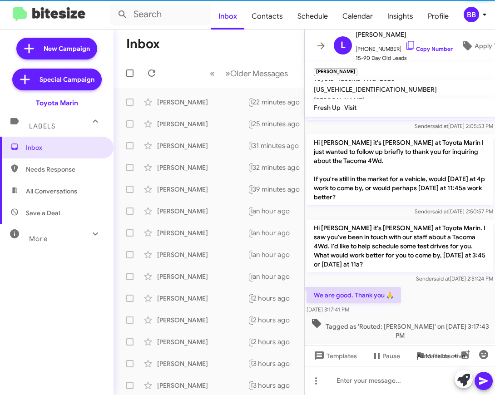
scroll to position [213, 0]
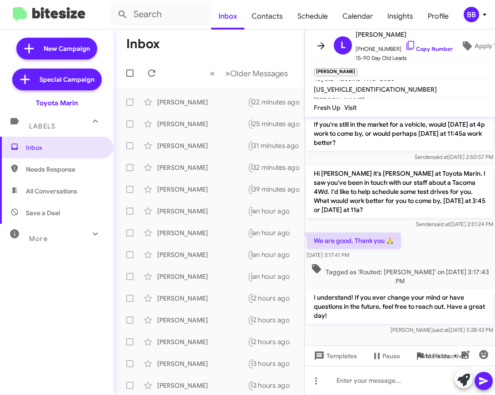
click at [322, 44] on icon at bounding box center [320, 45] width 7 height 7
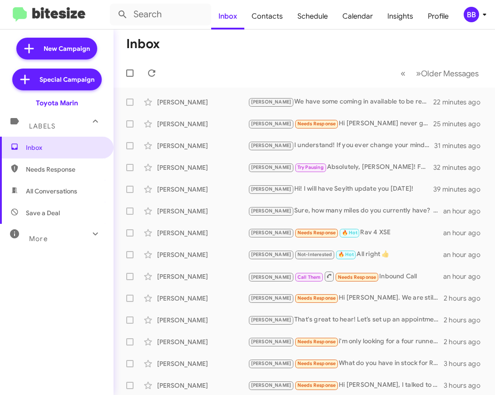
click at [214, 78] on mat-toolbar-row "« Previous » Next Older Messages" at bounding box center [303, 73] width 381 height 29
